Goal: Check status: Check status

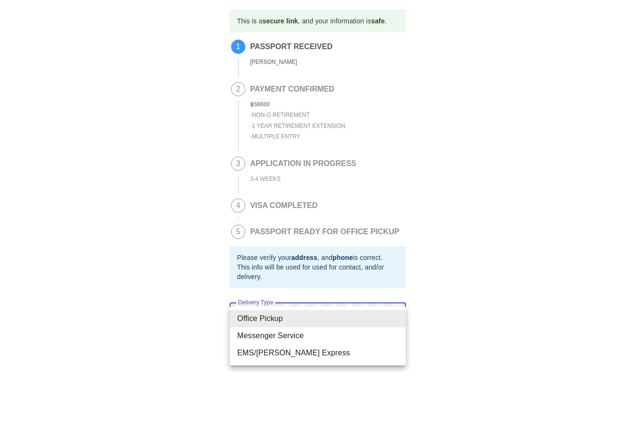
click at [324, 313] on body "This is a secure link , and your information is safe . 1 PASSPORT RECEIVED FRAN…" at bounding box center [317, 182] width 635 height 365
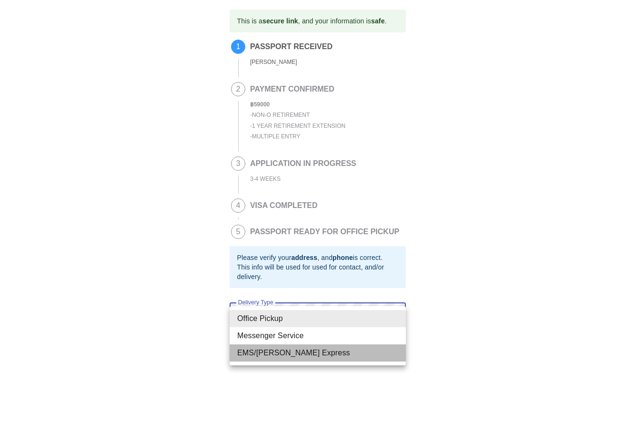
click at [302, 350] on li "EMS/[PERSON_NAME] Express" at bounding box center [318, 352] width 176 height 17
type input "EMS/[PERSON_NAME] Express"
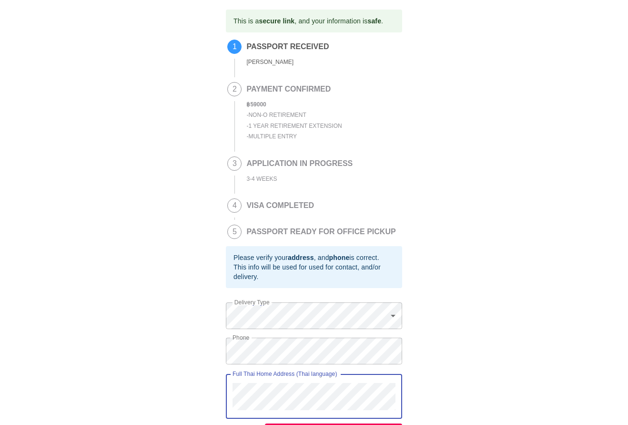
click at [217, 385] on div "This is a secure link , and your information is safe . 1 PASSPORT RECEIVED FRAN…" at bounding box center [314, 225] width 609 height 431
drag, startPoint x: 592, startPoint y: 335, endPoint x: 534, endPoint y: 337, distance: 57.7
click at [591, 335] on div "This is a secure link , and your information is safe . 1 PASSPORT RECEIVED FRAN…" at bounding box center [314, 225] width 609 height 431
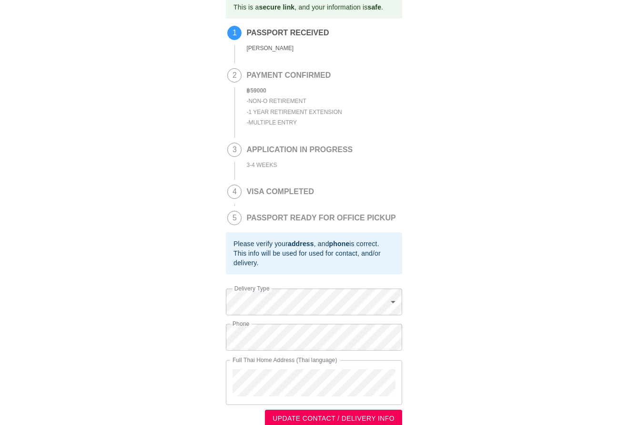
scroll to position [28, 0]
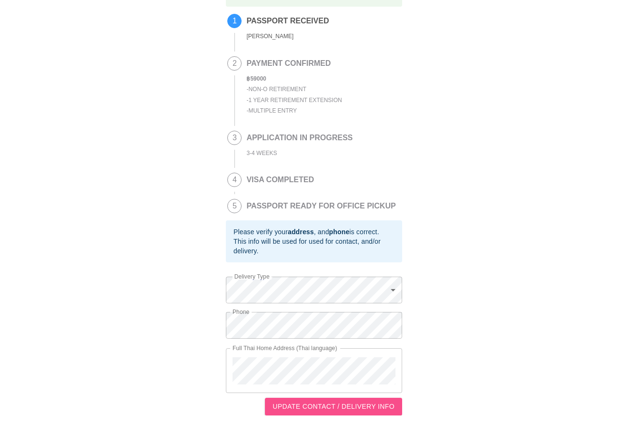
click at [352, 410] on span "UPDATE CONTACT / DELIVERY INFO" at bounding box center [334, 406] width 122 height 12
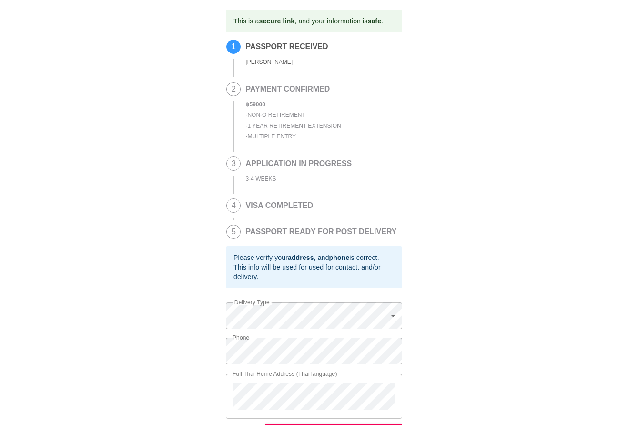
click at [529, 155] on div "This is a secure link , and your information is safe . 1 PASSPORT RECEIVED FRAN…" at bounding box center [314, 225] width 609 height 431
